Goal: Information Seeking & Learning: Find specific page/section

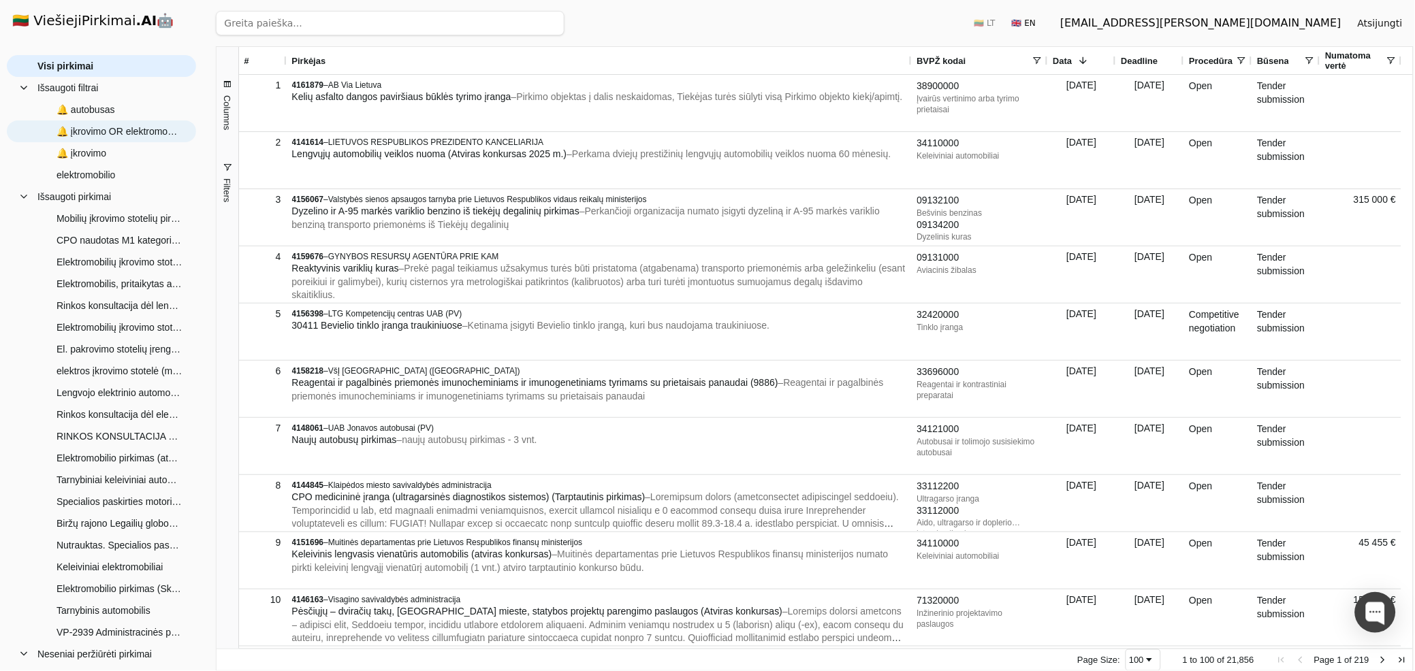
click at [105, 131] on span "🔔 įkrovimo OR elektromobilio OR elektromobilis" at bounding box center [120, 131] width 126 height 20
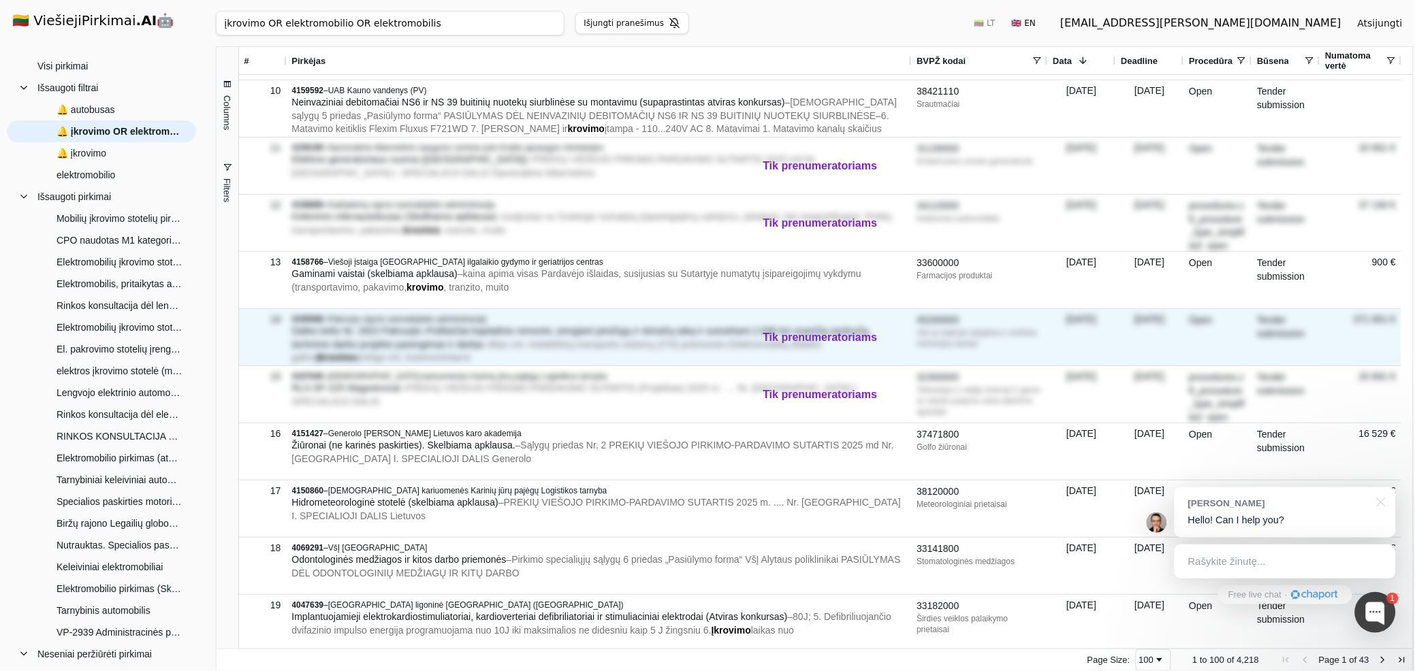
scroll to position [529, 0]
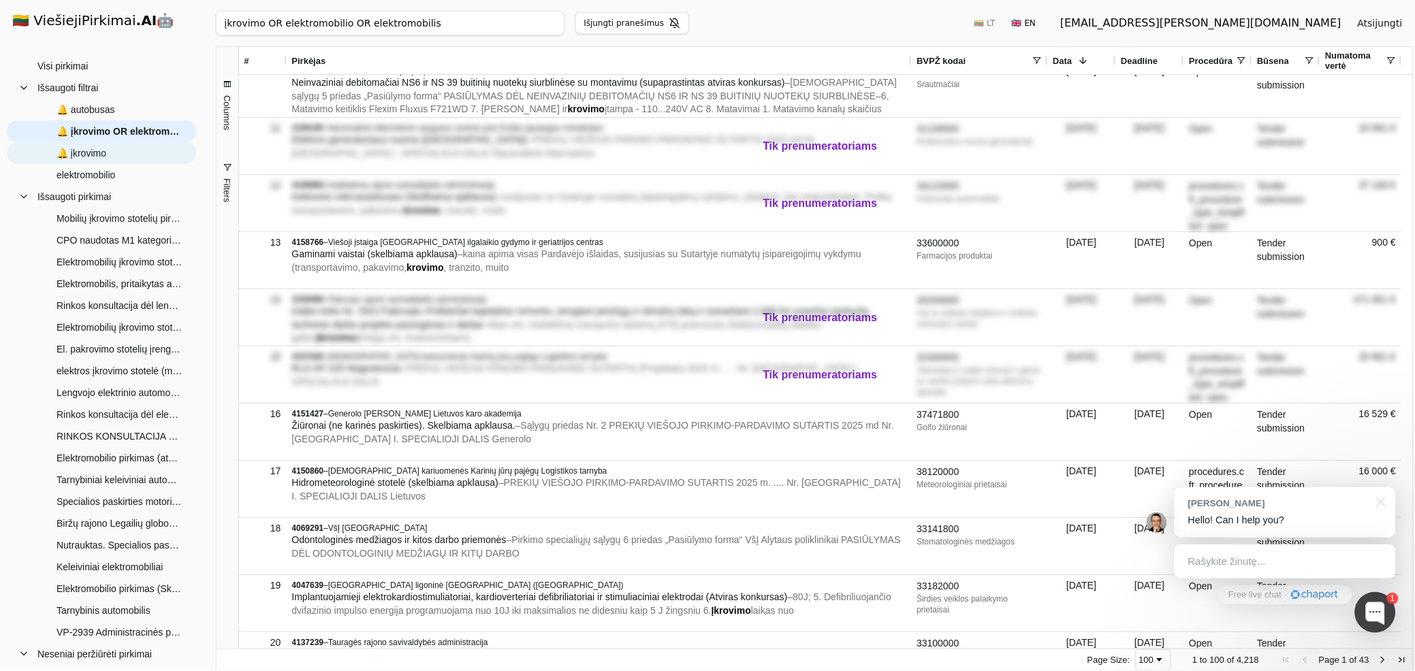
click at [87, 145] on span "🔔 įkrovimo" at bounding box center [82, 153] width 50 height 20
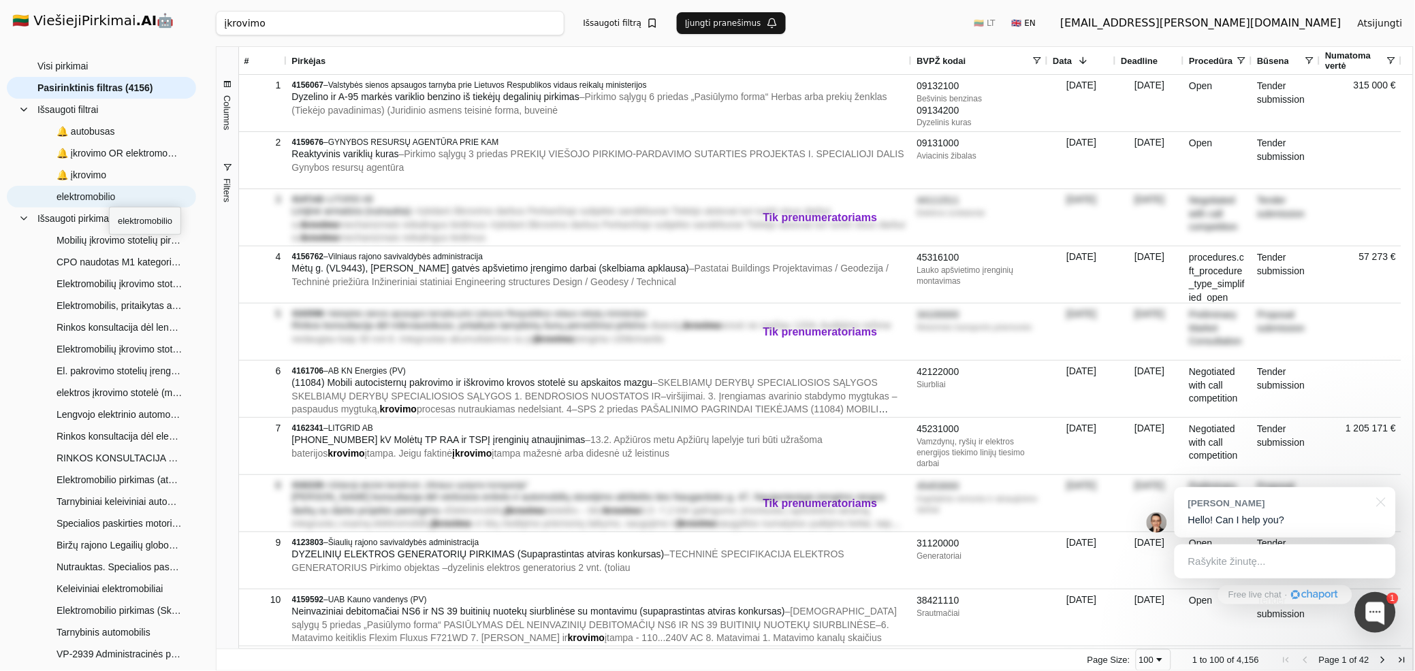
click at [109, 195] on span "elektromobilio" at bounding box center [86, 197] width 59 height 20
type input "elektromobilio"
